Goal: Information Seeking & Learning: Learn about a topic

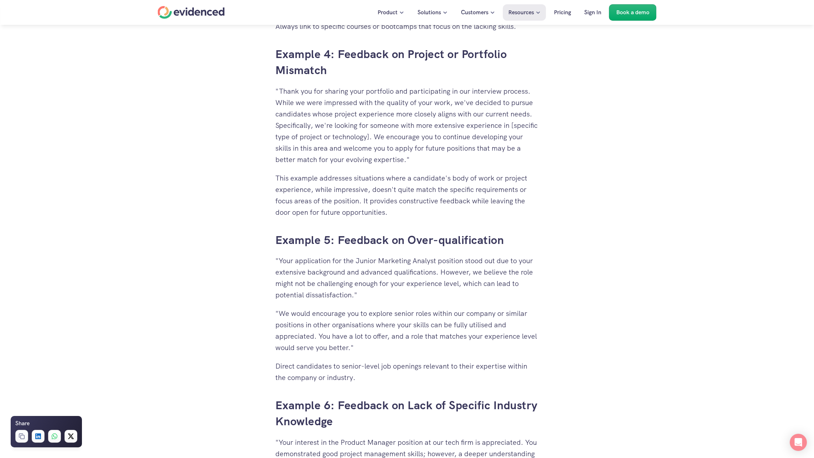
scroll to position [2209, 0]
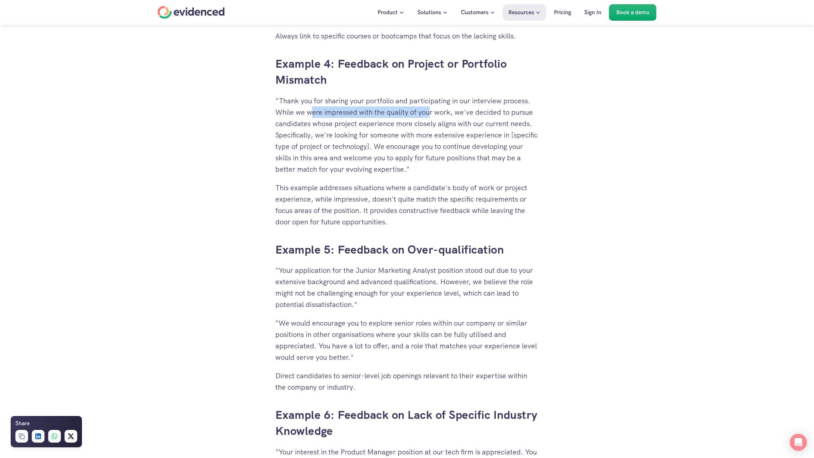
drag, startPoint x: 358, startPoint y: 114, endPoint x: 428, endPoint y: 114, distance: 70.2
click at [431, 114] on p ""Thank you for sharing your portfolio and participating in our interview proces…" at bounding box center [407, 135] width 264 height 80
click at [425, 114] on p ""Thank you for sharing your portfolio and participating in our interview proces…" at bounding box center [407, 135] width 264 height 80
drag, startPoint x: 326, startPoint y: 121, endPoint x: 384, endPoint y: 122, distance: 58.8
click at [384, 122] on p ""Thank you for sharing your portfolio and participating in our interview proces…" at bounding box center [407, 135] width 264 height 80
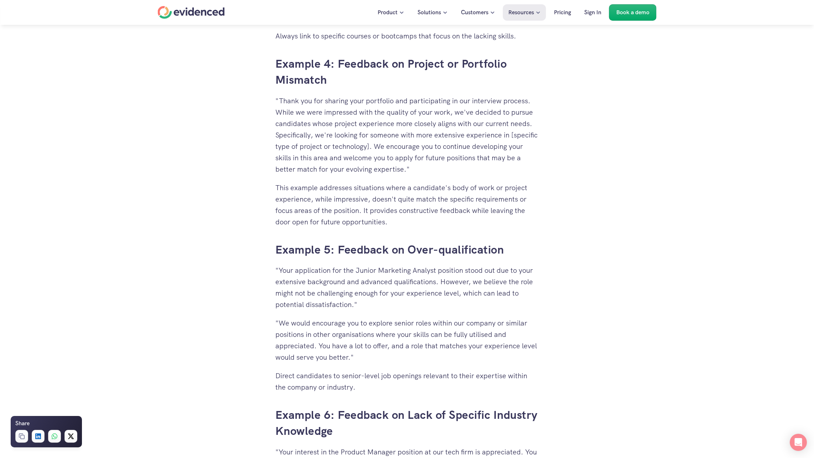
click at [385, 122] on p ""Thank you for sharing your portfolio and participating in our interview proces…" at bounding box center [407, 135] width 264 height 80
click at [411, 123] on p ""Thank you for sharing your portfolio and participating in our interview proces…" at bounding box center [407, 135] width 264 height 80
drag, startPoint x: 432, startPoint y: 124, endPoint x: 460, endPoint y: 124, distance: 27.4
click at [439, 124] on p ""Thank you for sharing your portfolio and participating in our interview proces…" at bounding box center [407, 135] width 264 height 80
drag, startPoint x: 468, startPoint y: 124, endPoint x: 484, endPoint y: 124, distance: 15.3
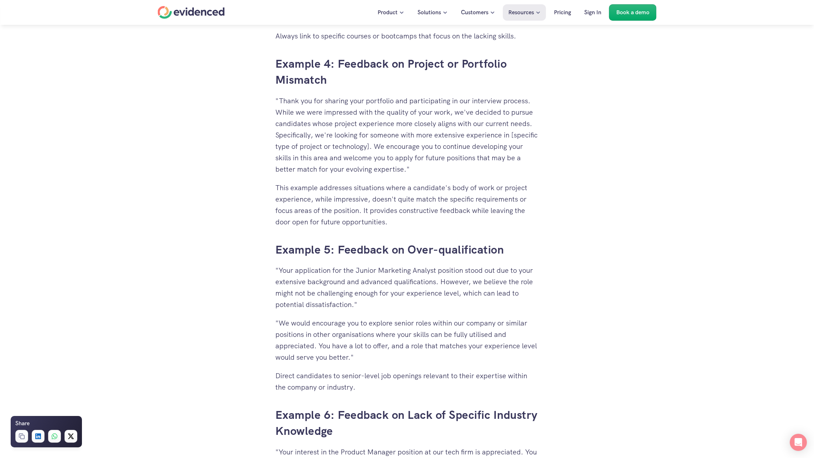
click at [478, 124] on p ""Thank you for sharing your portfolio and participating in our interview proces…" at bounding box center [407, 135] width 264 height 80
click at [484, 124] on p ""Thank you for sharing your portfolio and participating in our interview proces…" at bounding box center [407, 135] width 264 height 80
click at [365, 125] on p ""Thank you for sharing your portfolio and participating in our interview proces…" at bounding box center [407, 135] width 264 height 80
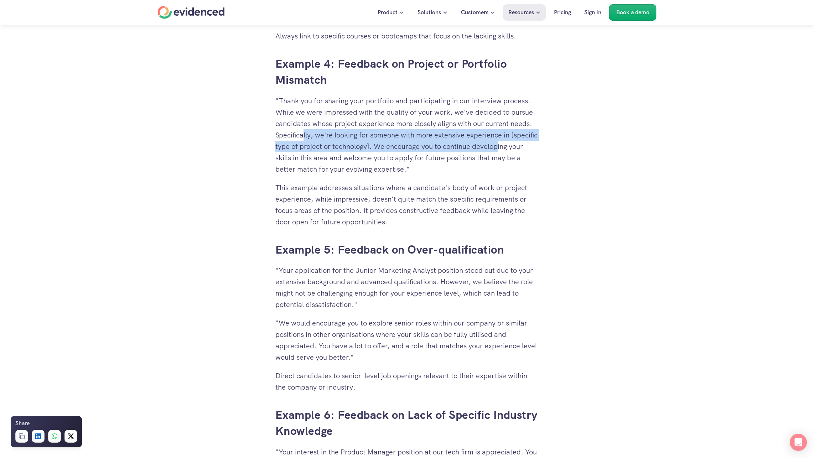
drag, startPoint x: 302, startPoint y: 133, endPoint x: 527, endPoint y: 144, distance: 225.1
click at [527, 144] on p ""Thank you for sharing your portfolio and participating in our interview proces…" at bounding box center [407, 135] width 264 height 80
click at [420, 145] on p ""Thank you for sharing your portfolio and participating in our interview proces…" at bounding box center [407, 135] width 264 height 80
drag, startPoint x: 405, startPoint y: 145, endPoint x: 518, endPoint y: 150, distance: 113.5
click at [535, 152] on p ""Thank you for sharing your portfolio and participating in our interview proces…" at bounding box center [407, 135] width 264 height 80
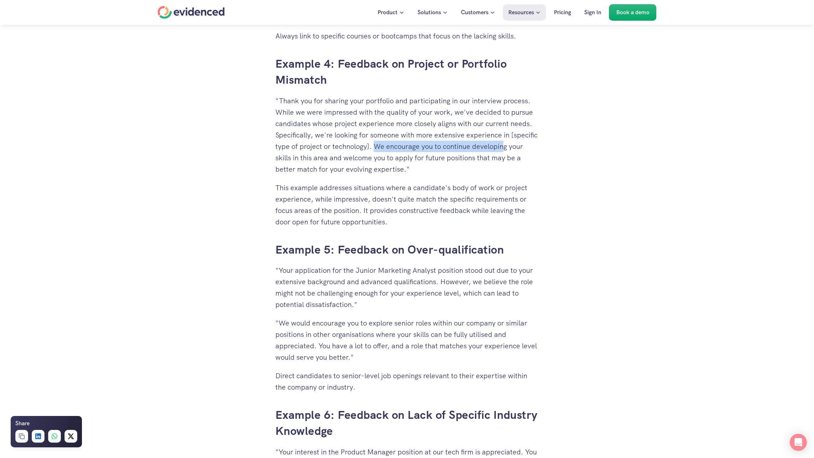
click at [487, 148] on p ""Thank you for sharing your portfolio and participating in our interview proces…" at bounding box center [407, 135] width 264 height 80
click at [484, 148] on p ""Thank you for sharing your portfolio and participating in our interview proces…" at bounding box center [407, 135] width 264 height 80
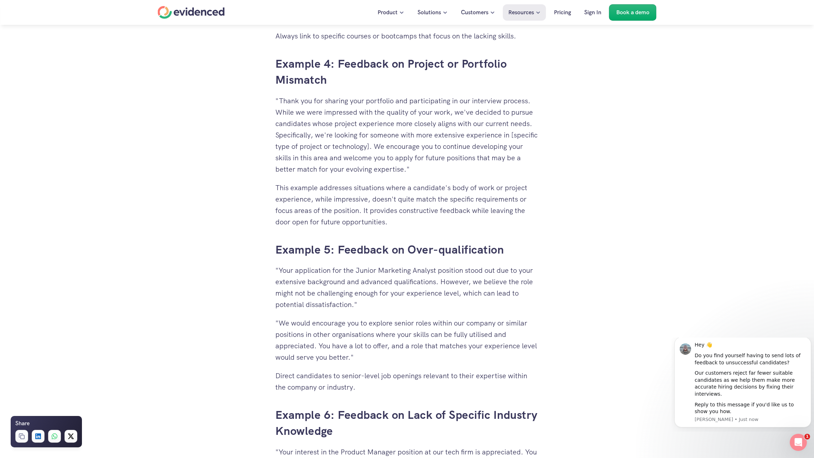
scroll to position [0, 0]
